Goal: Transaction & Acquisition: Purchase product/service

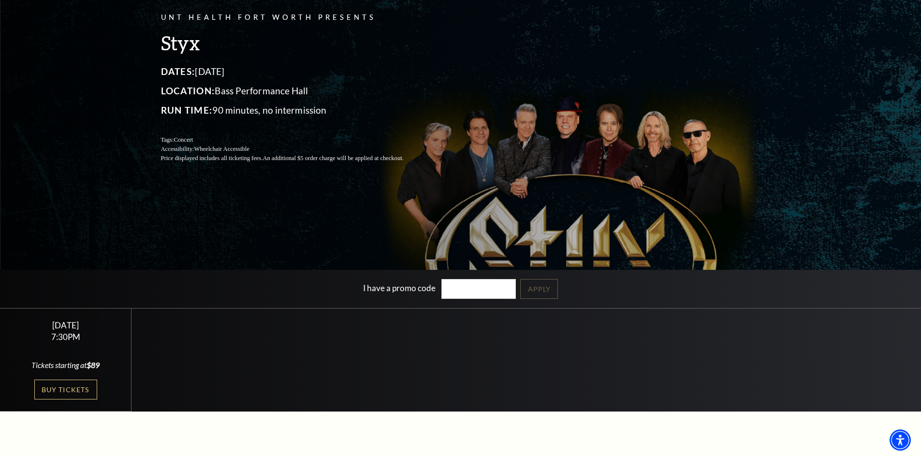
scroll to position [145, 0]
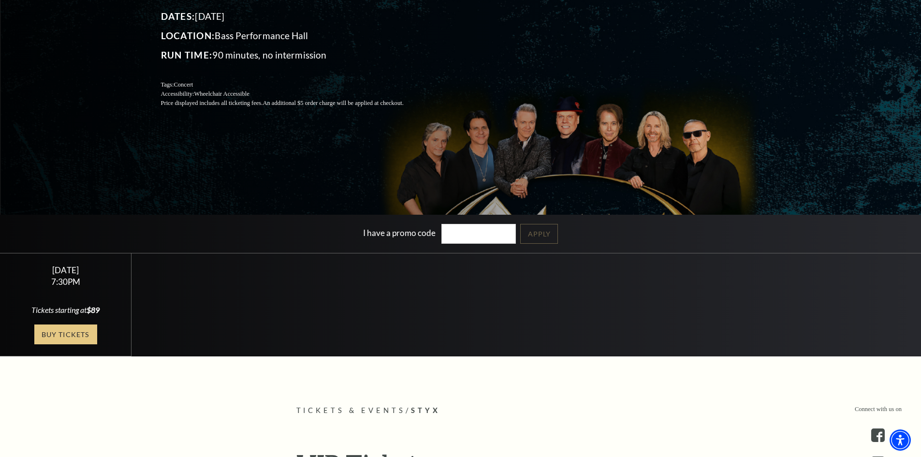
click at [54, 334] on link "Buy Tickets" at bounding box center [65, 334] width 63 height 20
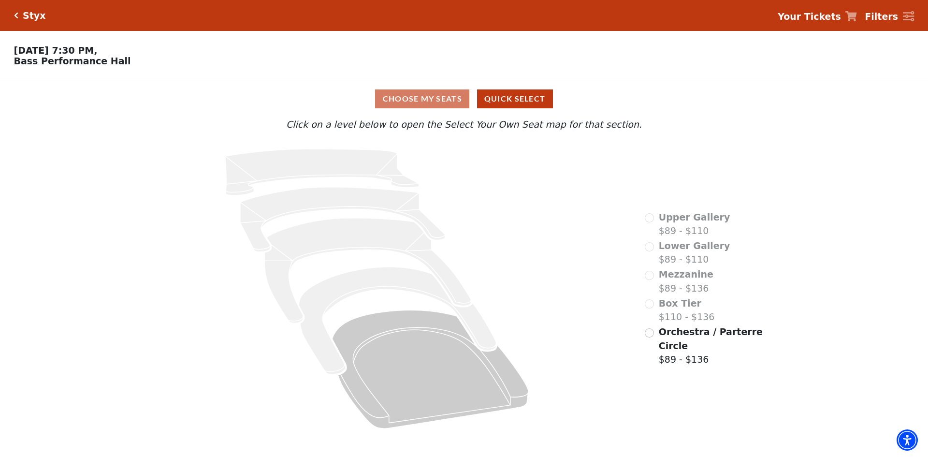
click at [651, 310] on div "Box Tier $110 - $136" at bounding box center [680, 310] width 70 height 28
click at [650, 337] on input "Orchestra / Parterre Circle$89 - $136\a" at bounding box center [649, 332] width 9 height 9
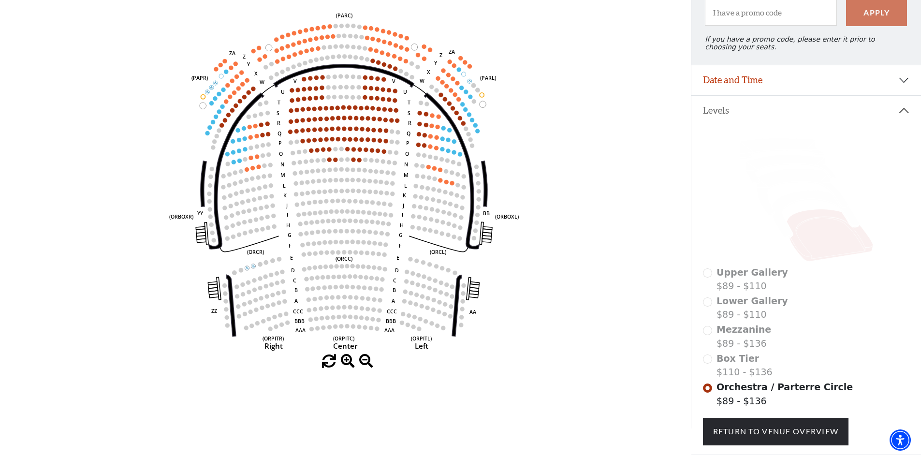
scroll to position [45, 0]
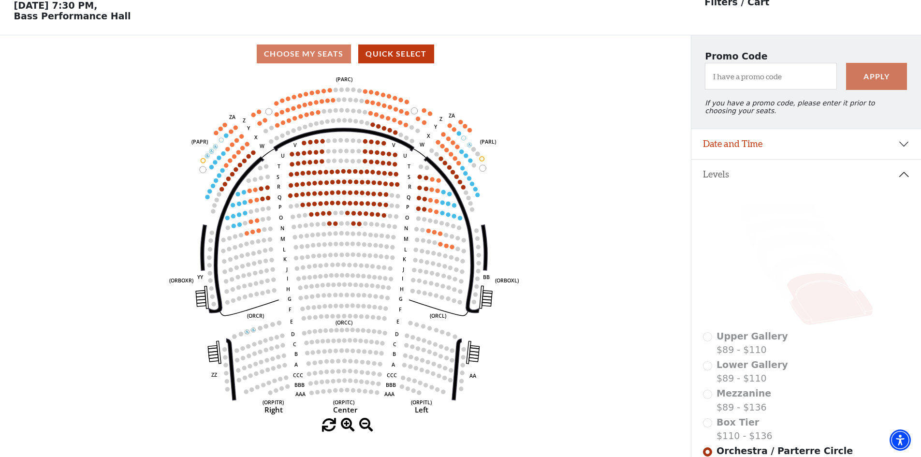
click at [344, 426] on span at bounding box center [348, 425] width 14 height 14
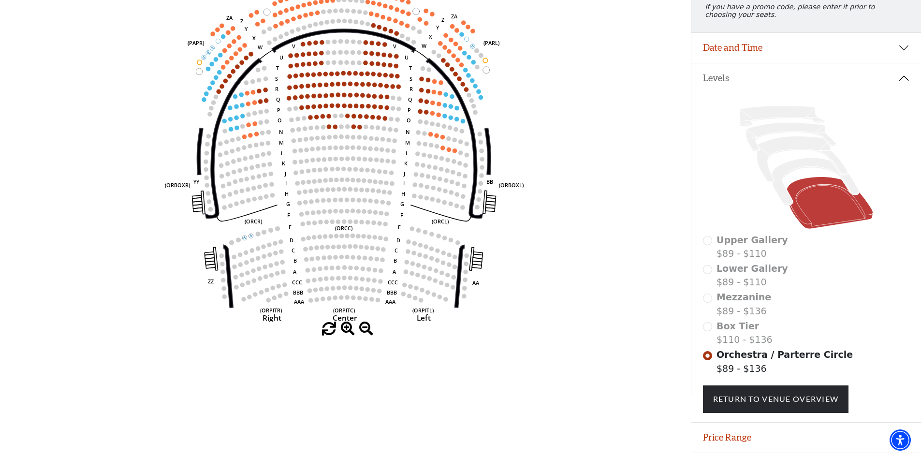
scroll to position [0, 0]
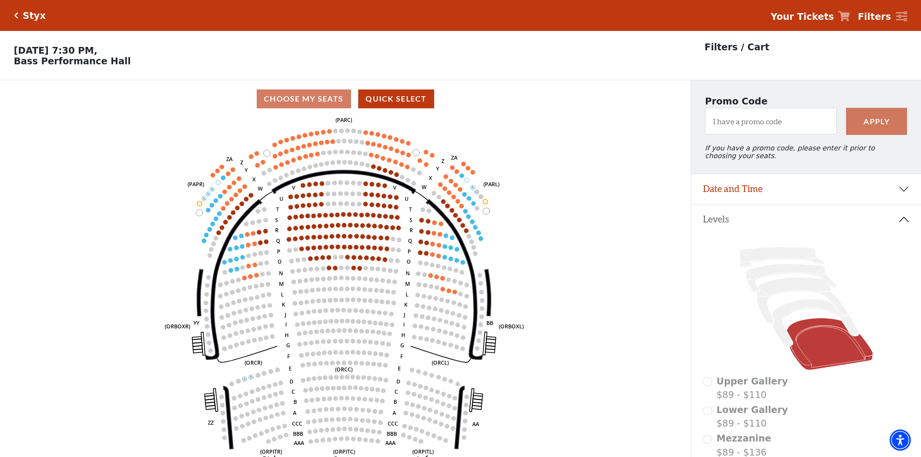
click at [17, 14] on icon "Click here to go back to filters" at bounding box center [16, 15] width 4 height 7
